Goal: Task Accomplishment & Management: Use online tool/utility

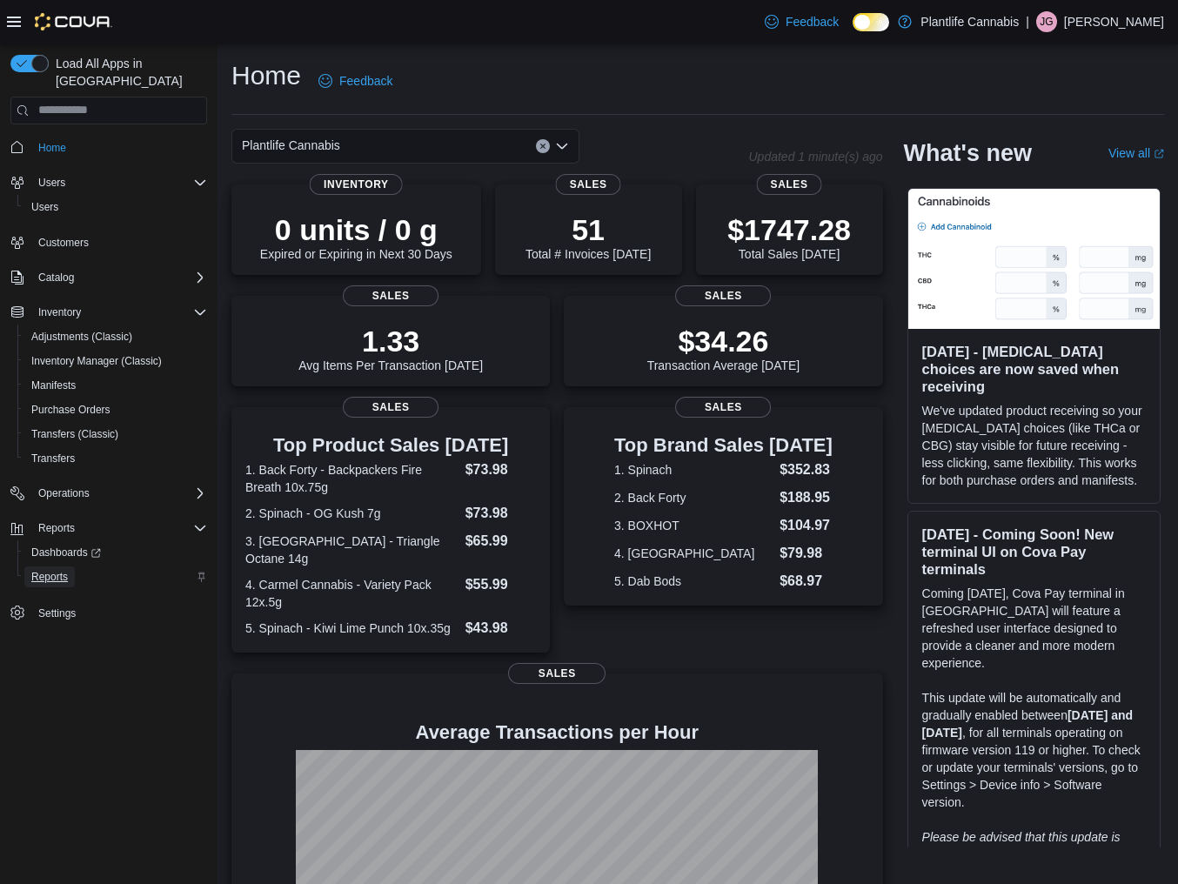
click at [63, 570] on span "Reports" at bounding box center [49, 577] width 37 height 14
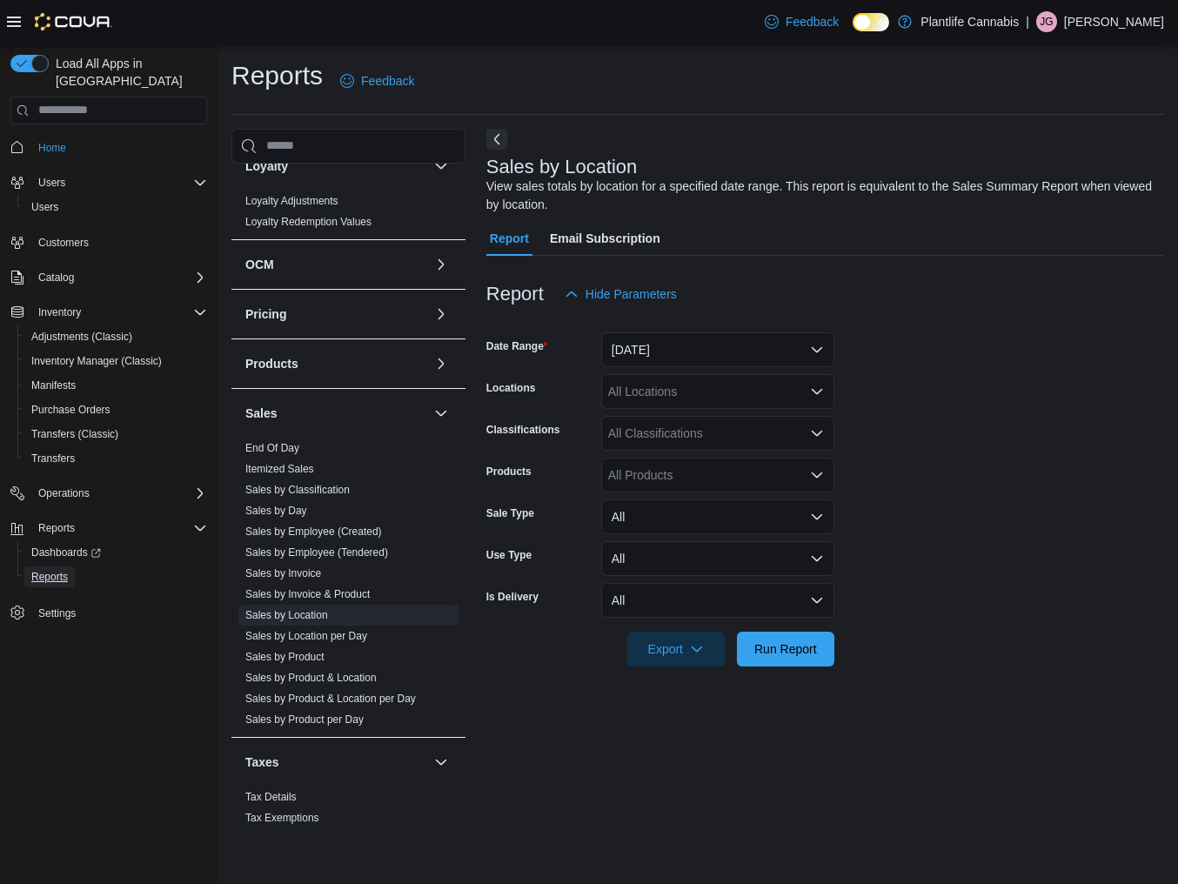
scroll to position [484, 0]
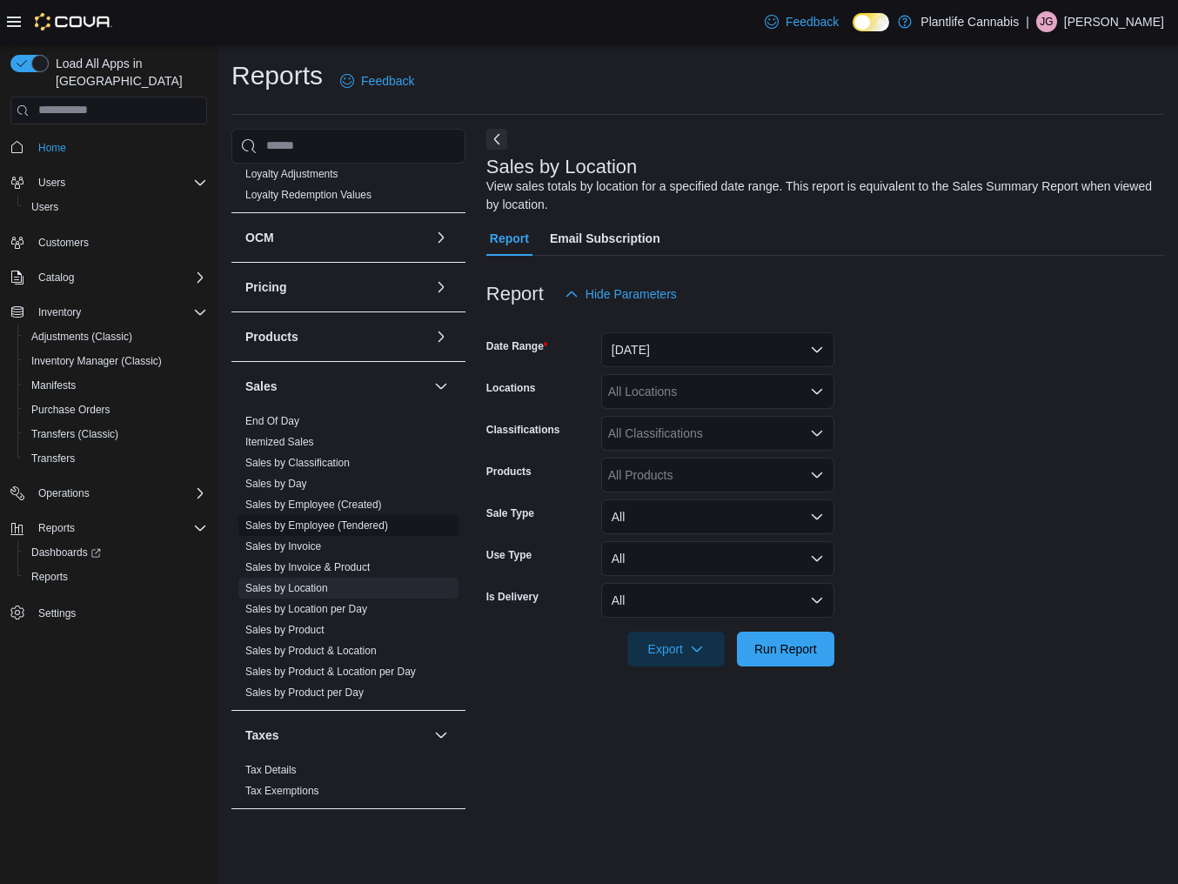
click at [317, 525] on link "Sales by Employee (Tendered)" at bounding box center [316, 525] width 143 height 12
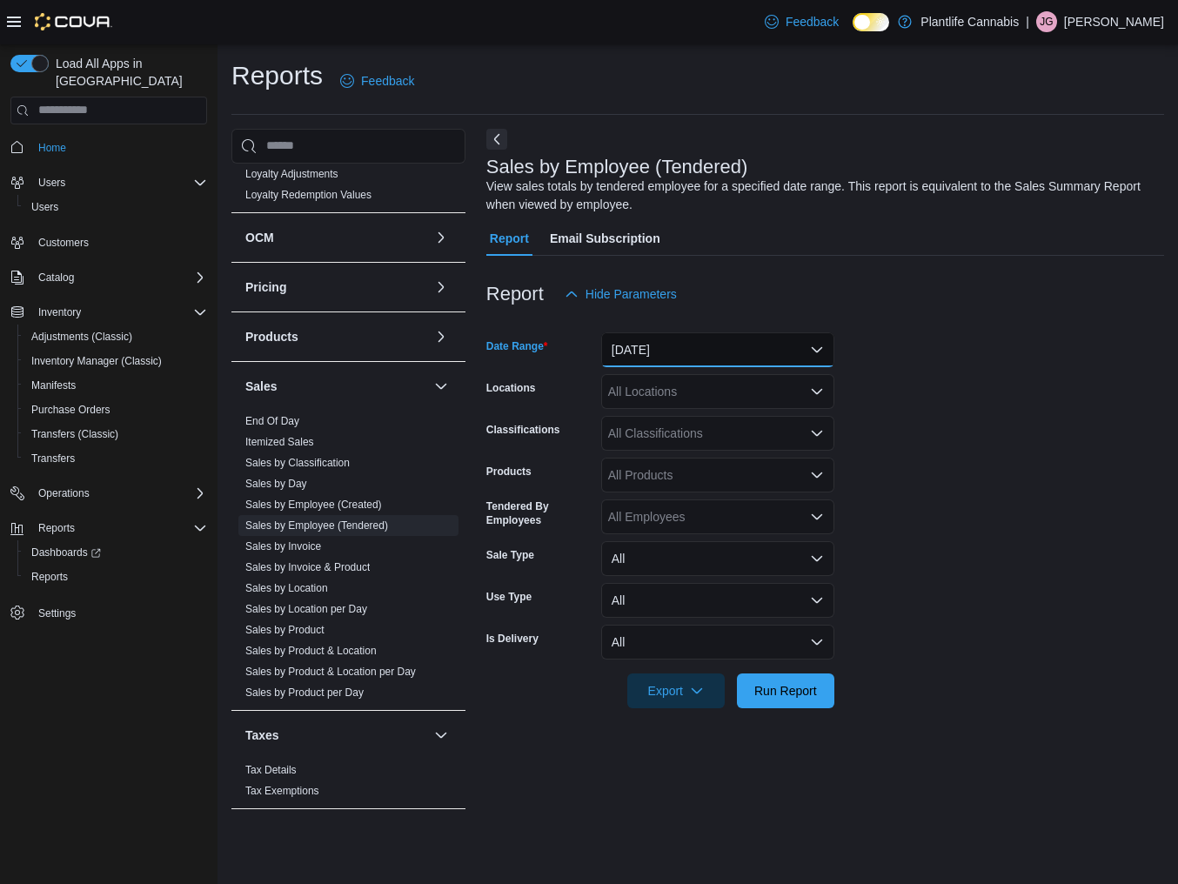
click at [660, 355] on button "[DATE]" at bounding box center [717, 349] width 233 height 35
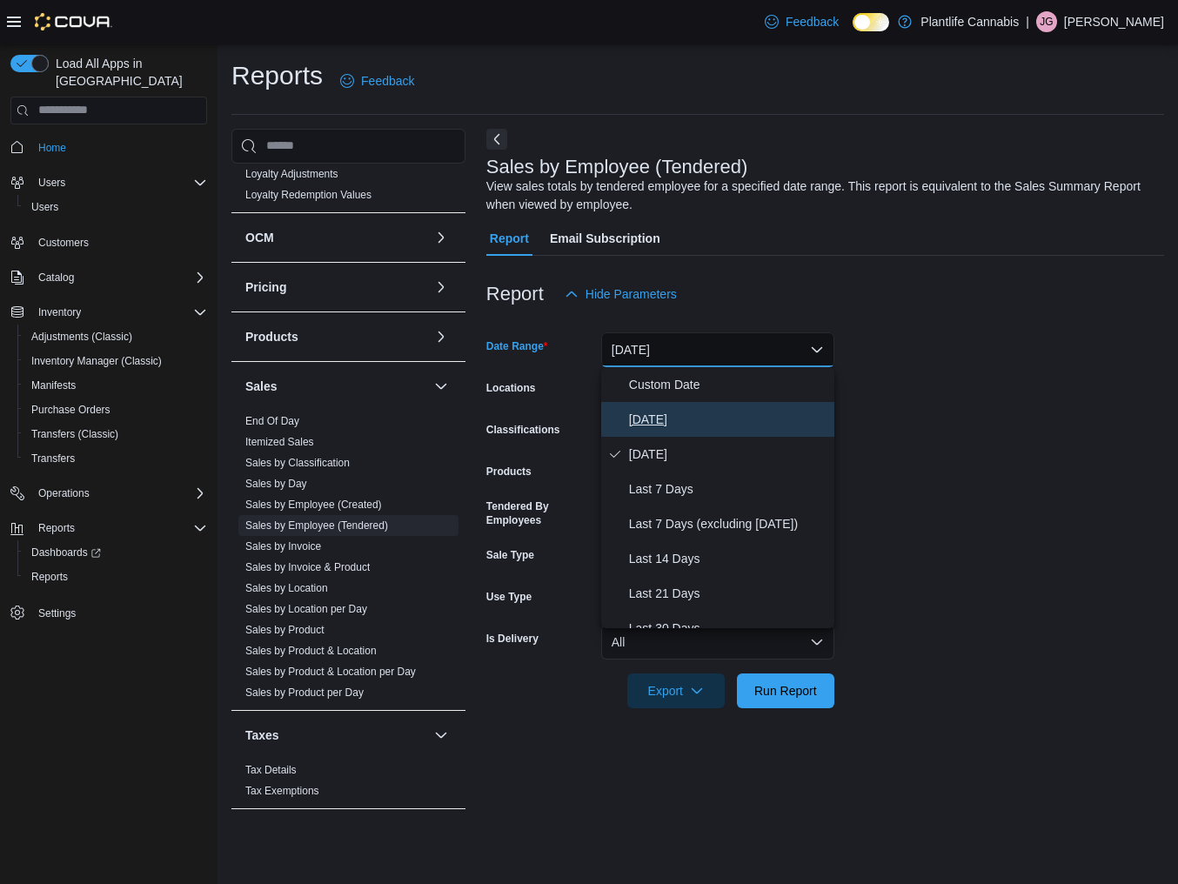
drag, startPoint x: 654, startPoint y: 415, endPoint x: 696, endPoint y: 403, distance: 43.5
click at [654, 414] on span "[DATE]" at bounding box center [728, 419] width 198 height 21
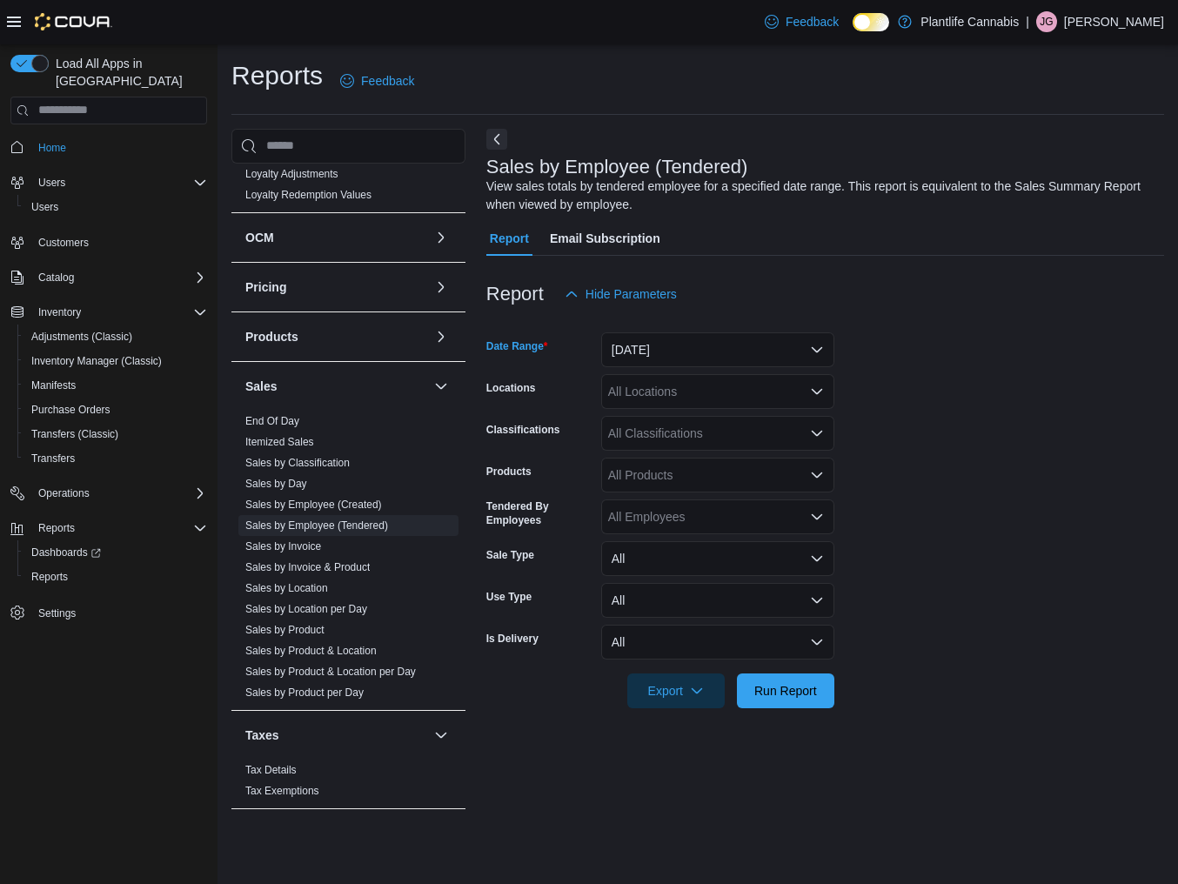
click at [645, 393] on div "All Locations" at bounding box center [717, 391] width 233 height 35
type input "****"
click at [751, 420] on span "Grande Prairie - [GEOGRAPHIC_DATA]" at bounding box center [755, 420] width 217 height 17
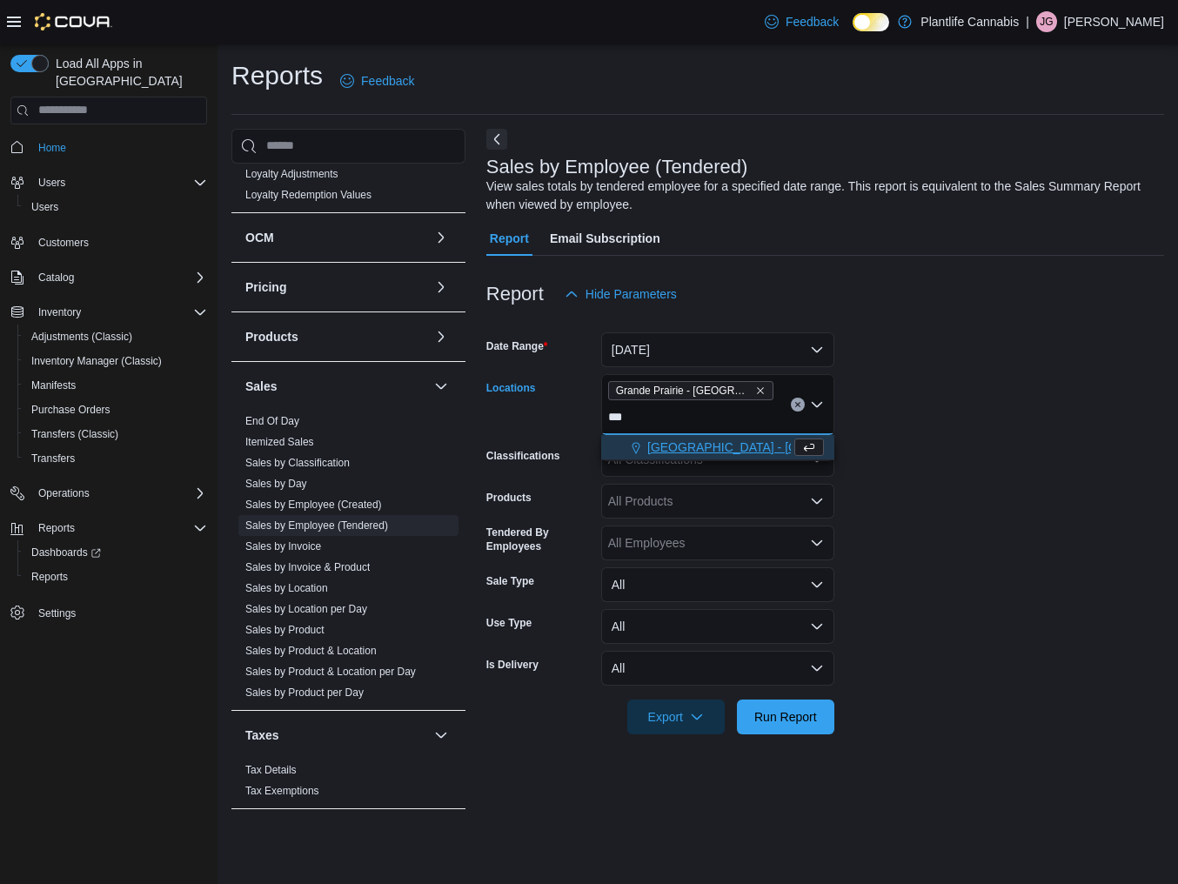
type input "***"
drag, startPoint x: 754, startPoint y: 446, endPoint x: 856, endPoint y: 424, distance: 104.1
click at [755, 446] on span "[GEOGRAPHIC_DATA] - [GEOGRAPHIC_DATA]" at bounding box center [779, 446] width 264 height 17
drag, startPoint x: 875, startPoint y: 422, endPoint x: 885, endPoint y: 524, distance: 102.3
click at [875, 422] on form "Date Range [DATE] Locations [GEOGRAPHIC_DATA] - [GEOGRAPHIC_DATA] - [GEOGRAPHIC…" at bounding box center [825, 522] width 678 height 423
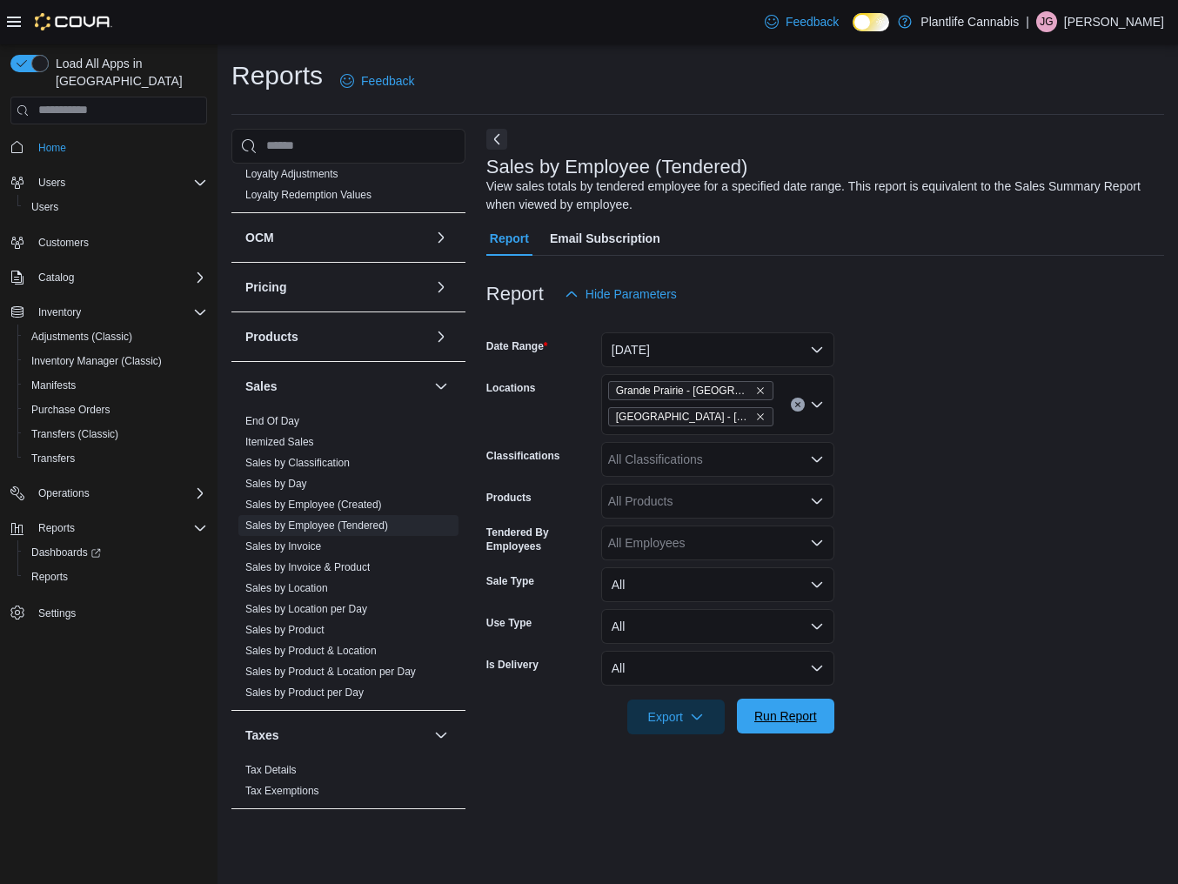
click at [808, 722] on span "Run Report" at bounding box center [785, 715] width 63 height 17
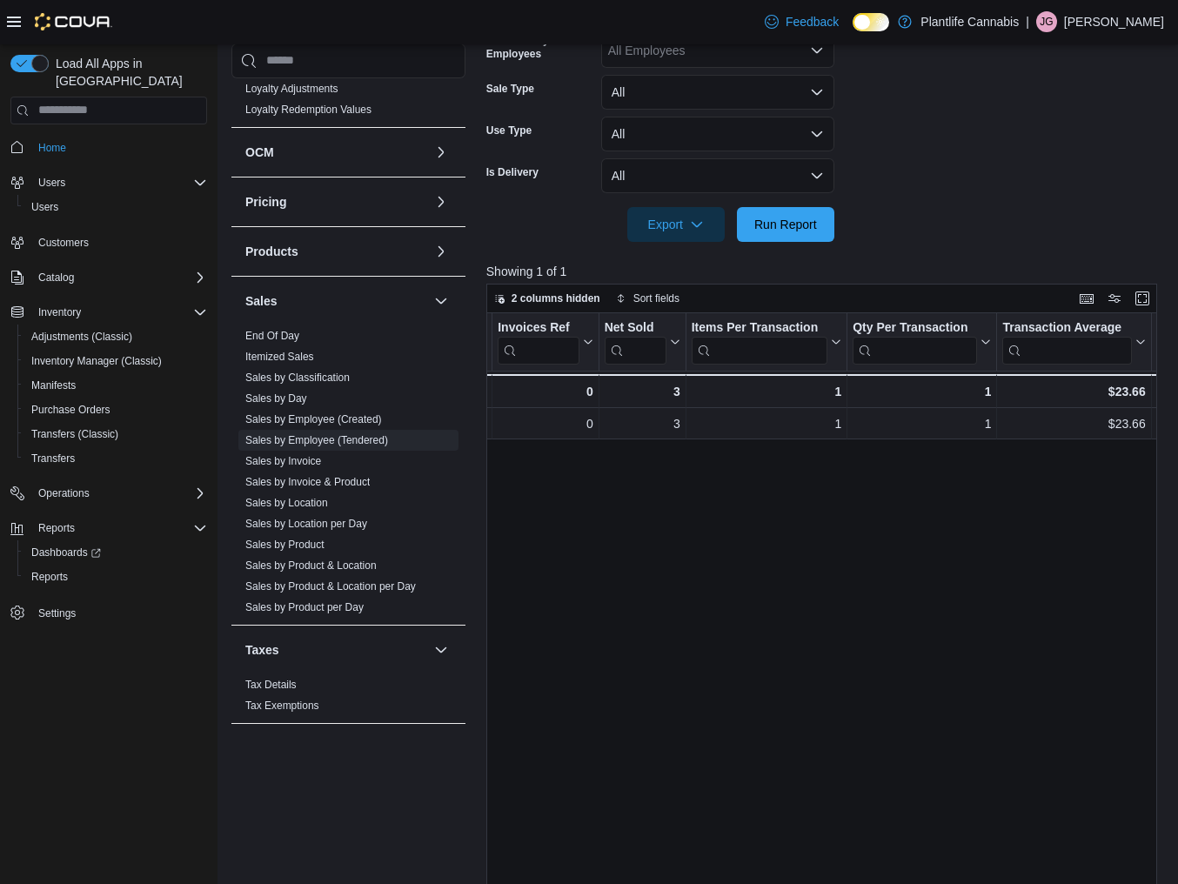
scroll to position [0, 463]
